Goal: Task Accomplishment & Management: Complete application form

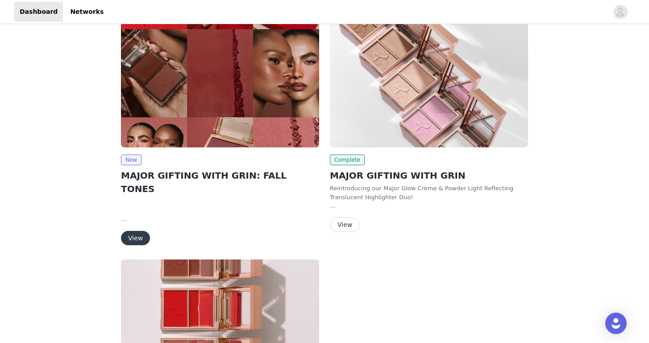
scroll to position [32, 0]
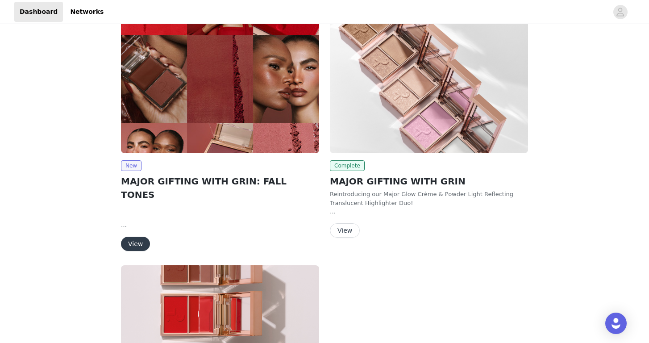
click at [135, 237] on button "View" at bounding box center [135, 244] width 29 height 14
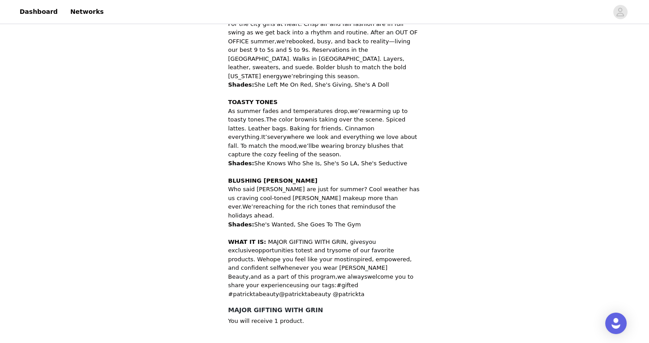
scroll to position [455, 0]
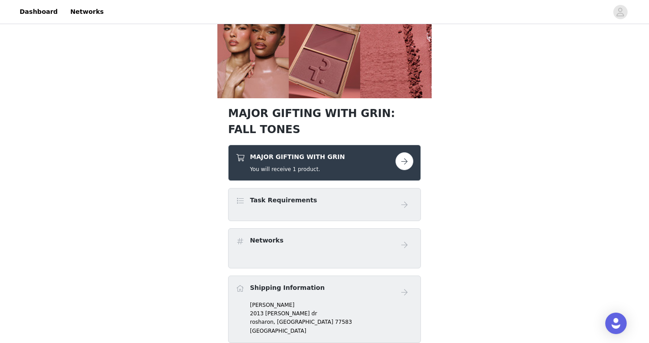
scroll to position [243, 0]
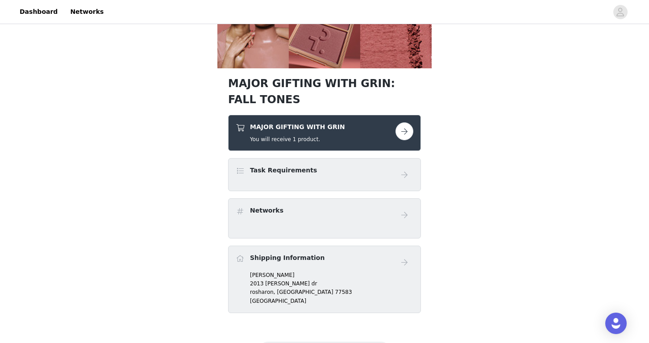
click at [404, 133] on button "button" at bounding box center [405, 131] width 18 height 18
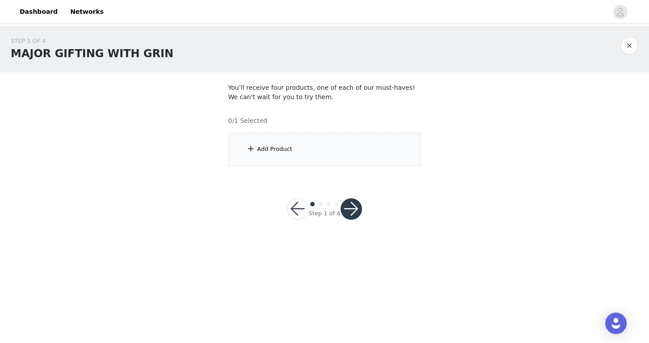
click at [347, 155] on div "Add Product" at bounding box center [324, 149] width 193 height 33
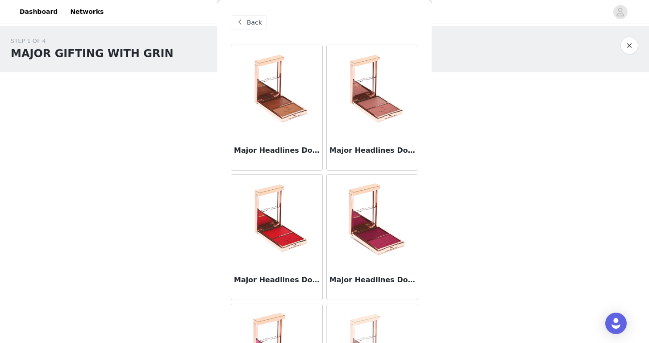
click at [290, 139] on div "Major Headlines Double-Take Crème & Powder Blush Duo - She's so LA" at bounding box center [276, 152] width 91 height 36
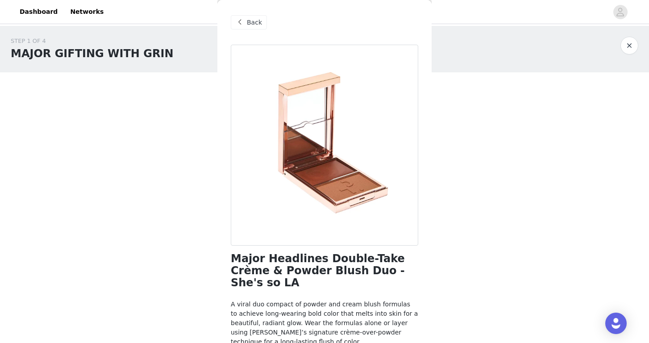
click at [250, 26] on span "Back" at bounding box center [254, 22] width 15 height 9
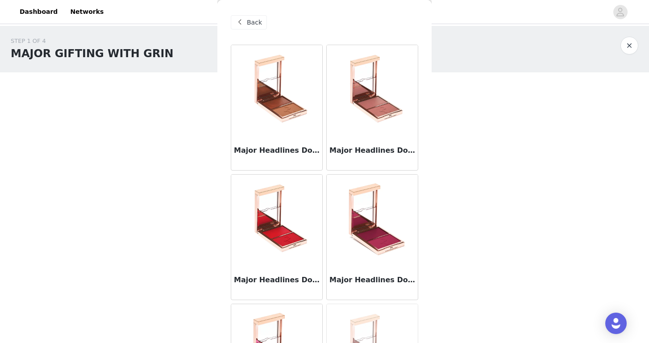
click at [347, 129] on img at bounding box center [372, 89] width 89 height 89
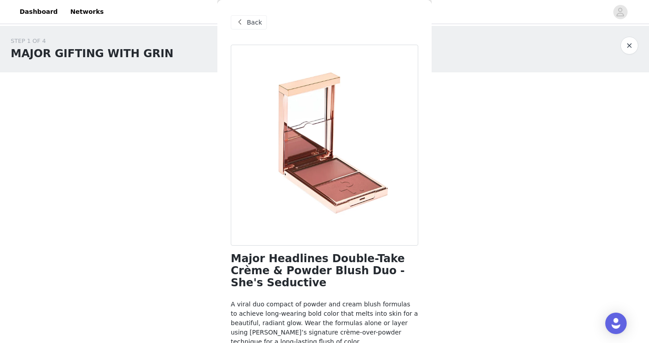
click at [254, 23] on span "Back" at bounding box center [254, 22] width 15 height 9
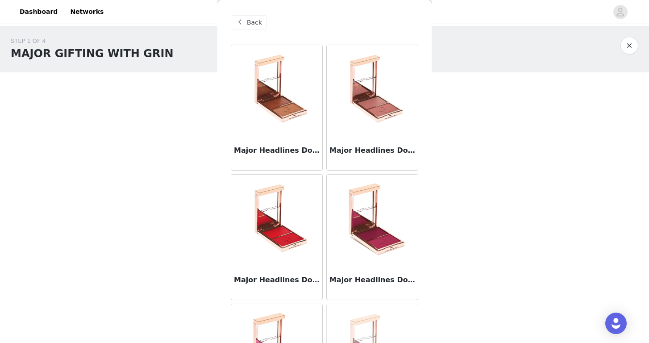
click at [269, 206] on img at bounding box center [276, 219] width 89 height 89
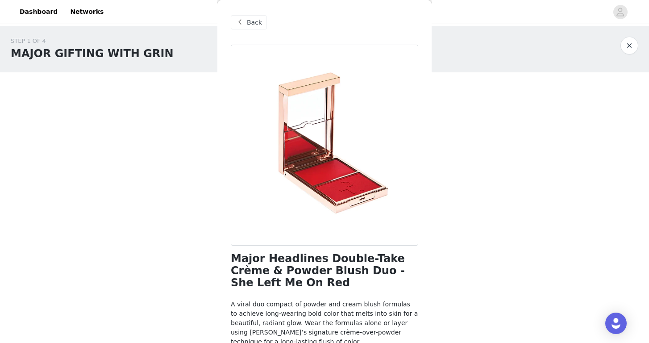
click at [251, 25] on span "Back" at bounding box center [254, 22] width 15 height 9
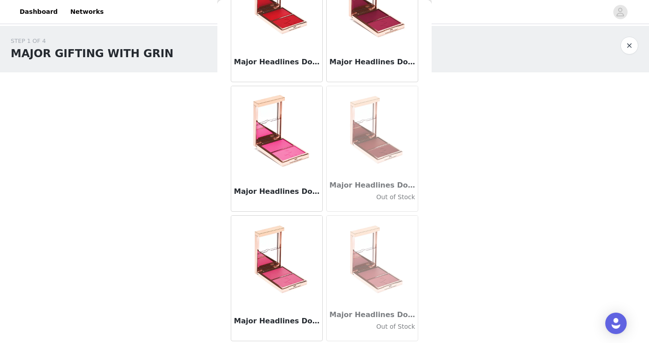
click at [261, 257] on img at bounding box center [276, 260] width 89 height 89
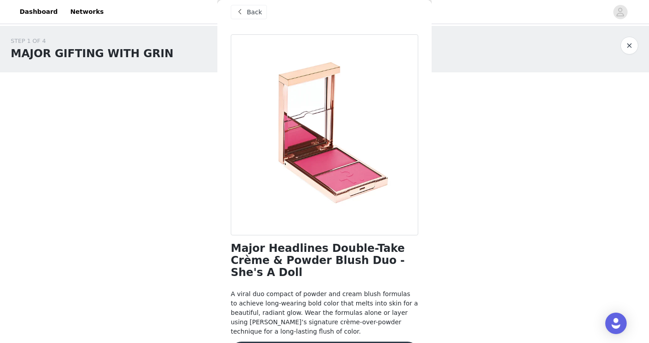
scroll to position [11, 0]
click at [251, 13] on span "Back" at bounding box center [254, 11] width 15 height 9
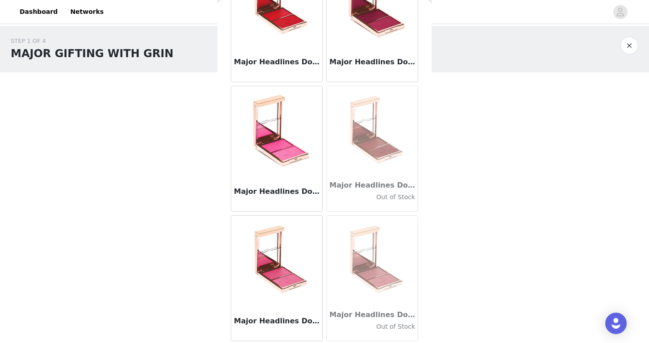
click at [290, 148] on img at bounding box center [276, 130] width 89 height 89
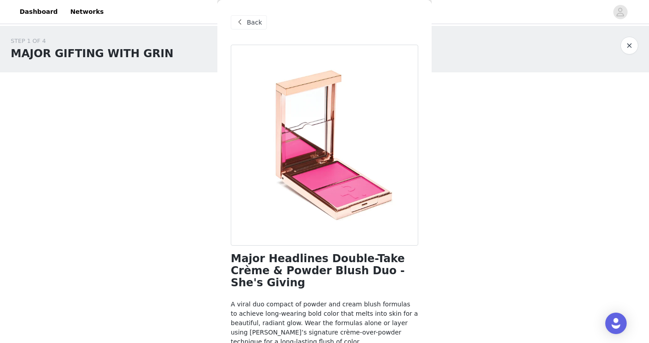
scroll to position [0, 0]
click at [251, 26] on span "Back" at bounding box center [254, 22] width 15 height 9
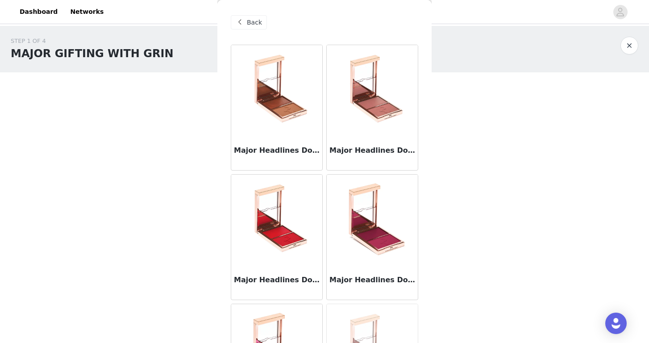
click at [367, 236] on img at bounding box center [372, 219] width 89 height 89
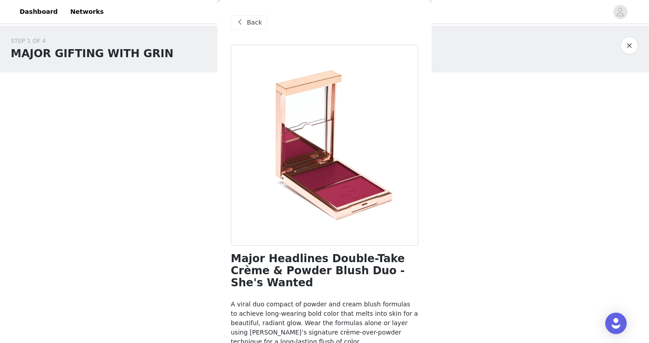
click at [255, 20] on span "Back" at bounding box center [254, 22] width 15 height 9
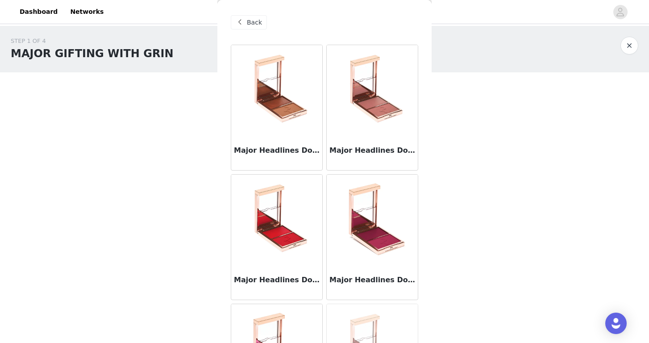
scroll to position [7, 0]
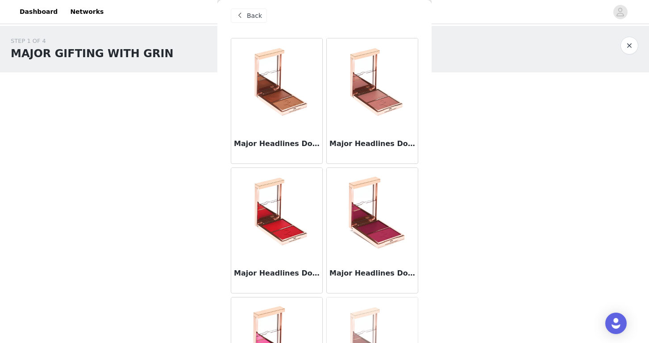
click at [291, 224] on img at bounding box center [276, 212] width 89 height 89
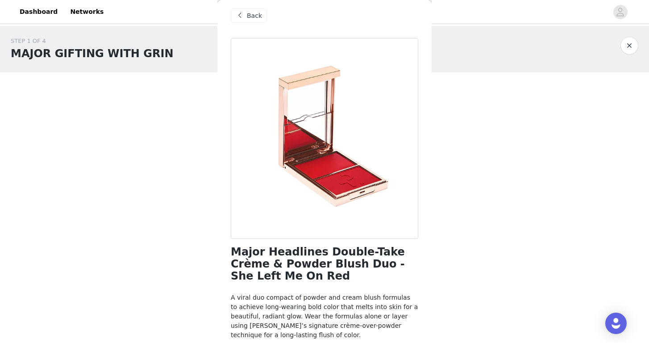
click at [249, 13] on span "Back" at bounding box center [254, 15] width 15 height 9
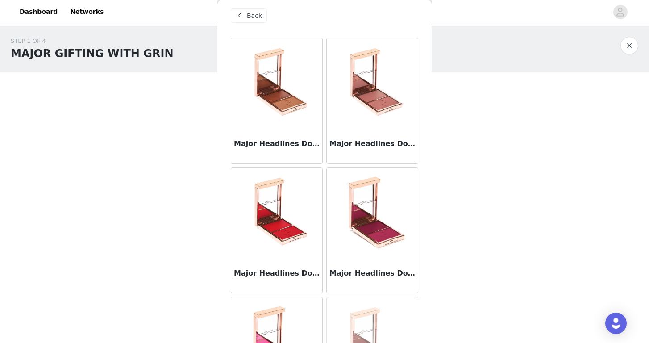
click at [364, 243] on img at bounding box center [372, 212] width 89 height 89
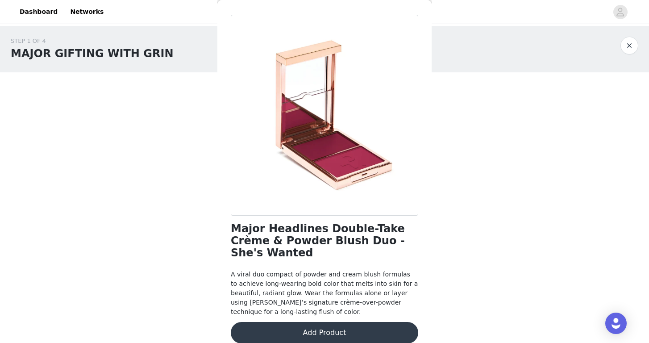
scroll to position [29, 0]
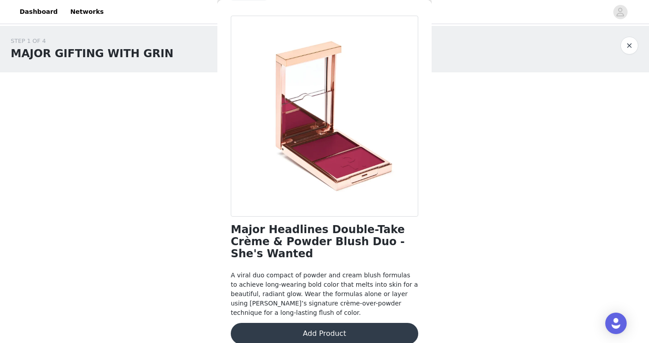
click at [320, 323] on button "Add Product" at bounding box center [325, 333] width 188 height 21
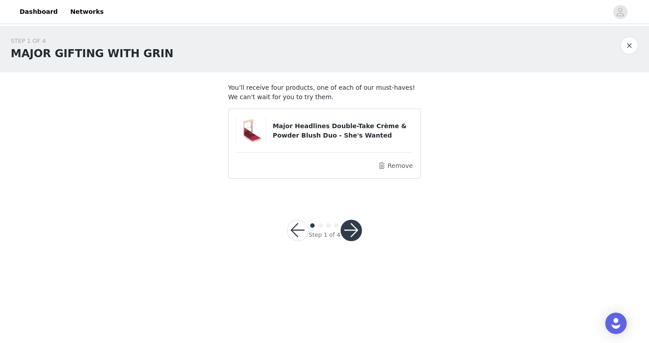
click at [350, 233] on button "button" at bounding box center [351, 230] width 21 height 21
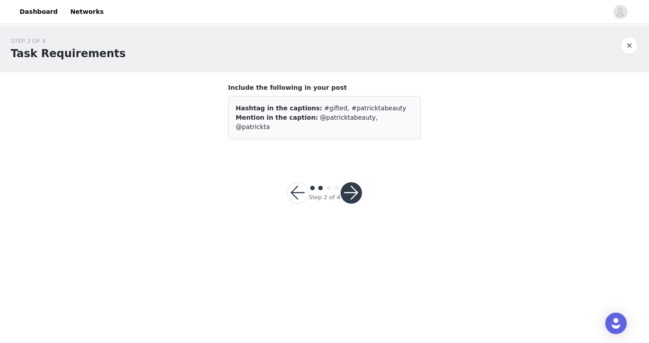
click at [357, 182] on button "button" at bounding box center [351, 192] width 21 height 21
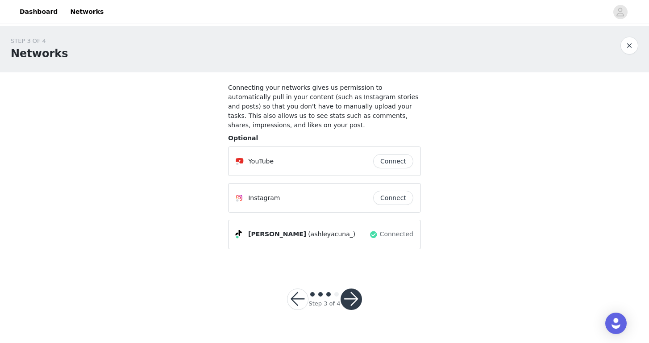
click at [357, 293] on button "button" at bounding box center [351, 298] width 21 height 21
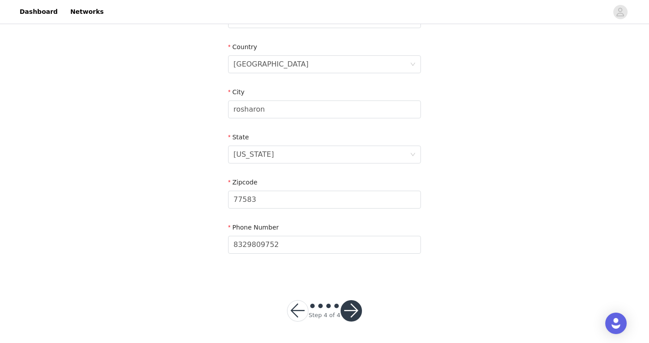
scroll to position [266, 0]
click at [353, 316] on button "button" at bounding box center [351, 311] width 21 height 21
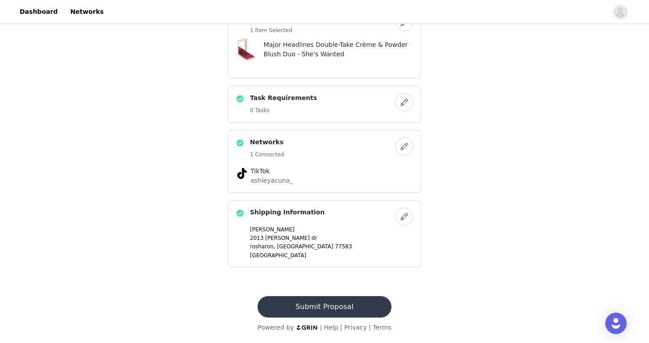
scroll to position [352, 0]
click at [354, 300] on button "Submit Proposal" at bounding box center [325, 306] width 134 height 21
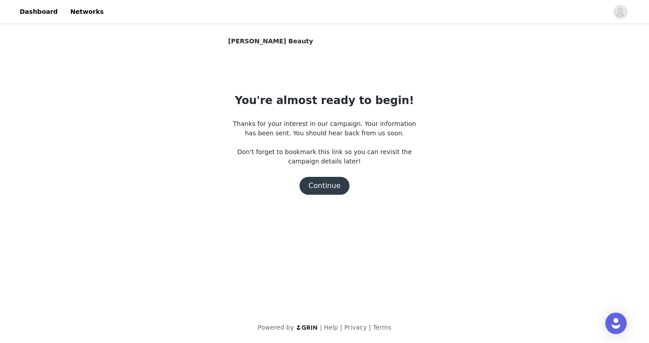
scroll to position [0, 0]
click at [336, 189] on button "Continue" at bounding box center [325, 186] width 50 height 18
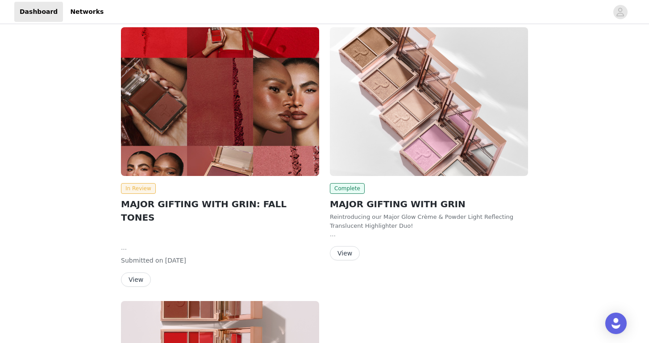
scroll to position [11, 0]
